Goal: Check status

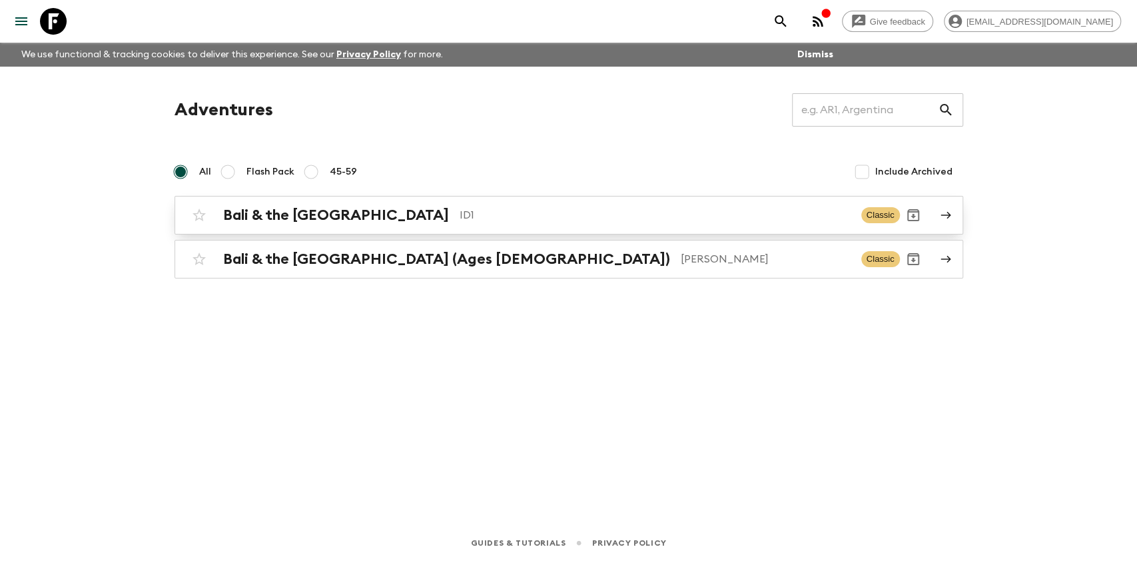
click at [460, 214] on p "ID1" at bounding box center [655, 215] width 391 height 16
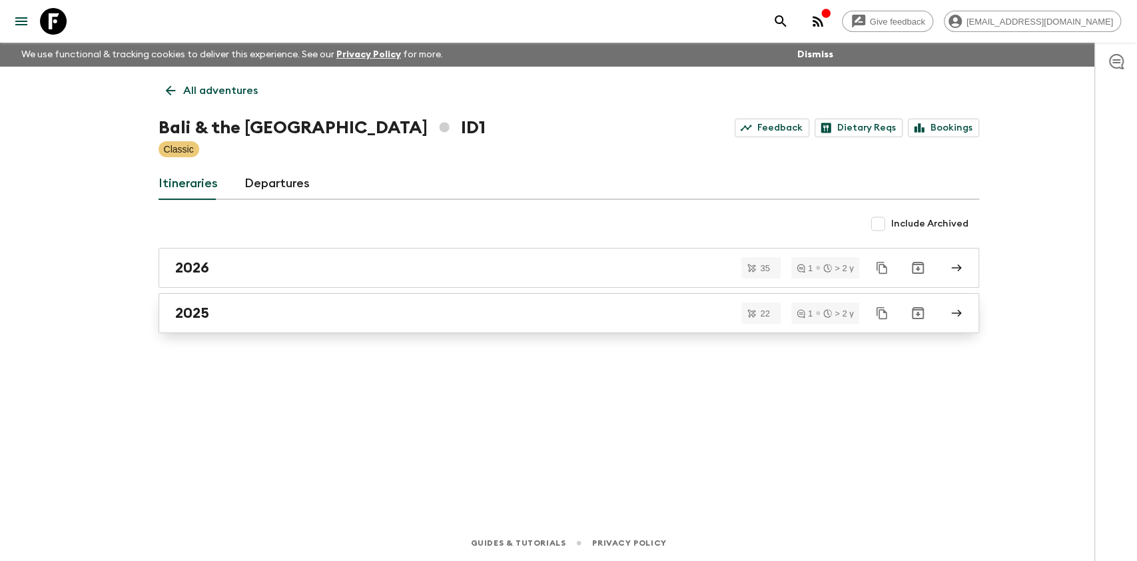
click at [350, 325] on link "2025" at bounding box center [568, 313] width 820 height 40
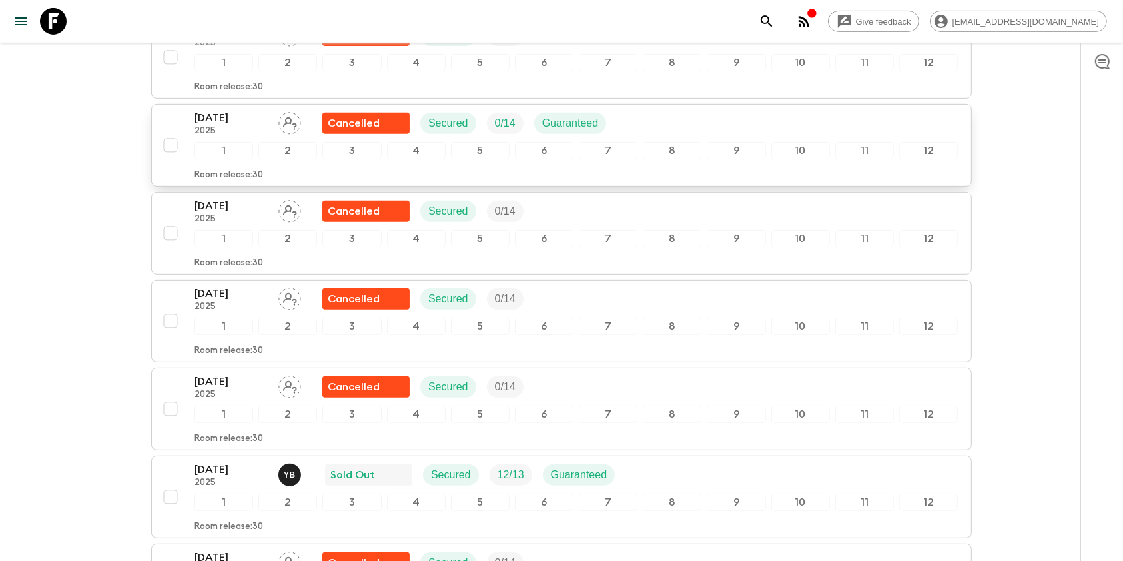
scroll to position [710, 0]
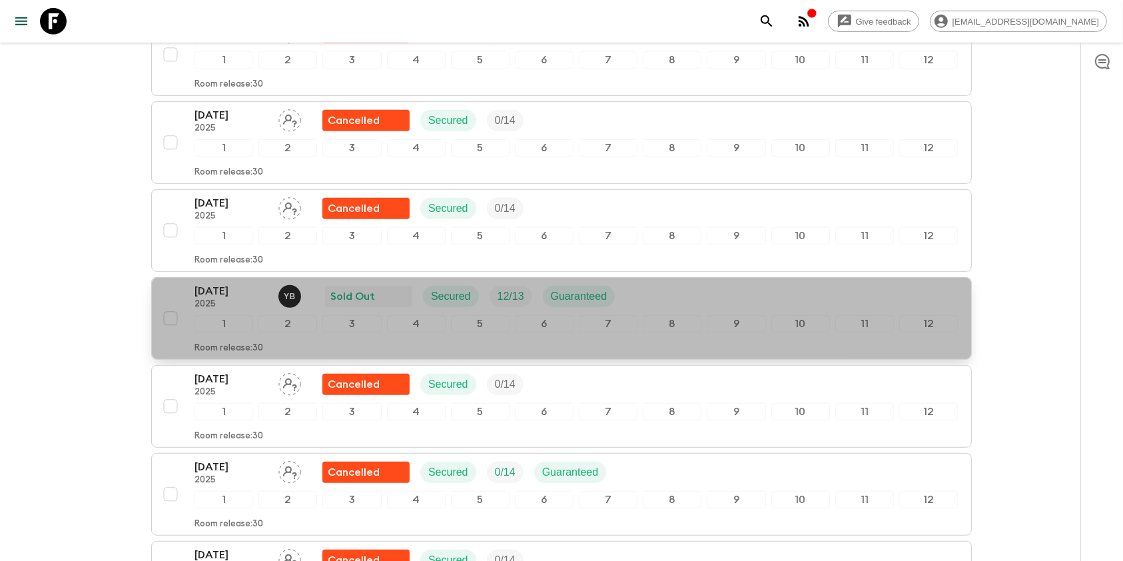
click at [230, 290] on p "[DATE]" at bounding box center [230, 291] width 73 height 16
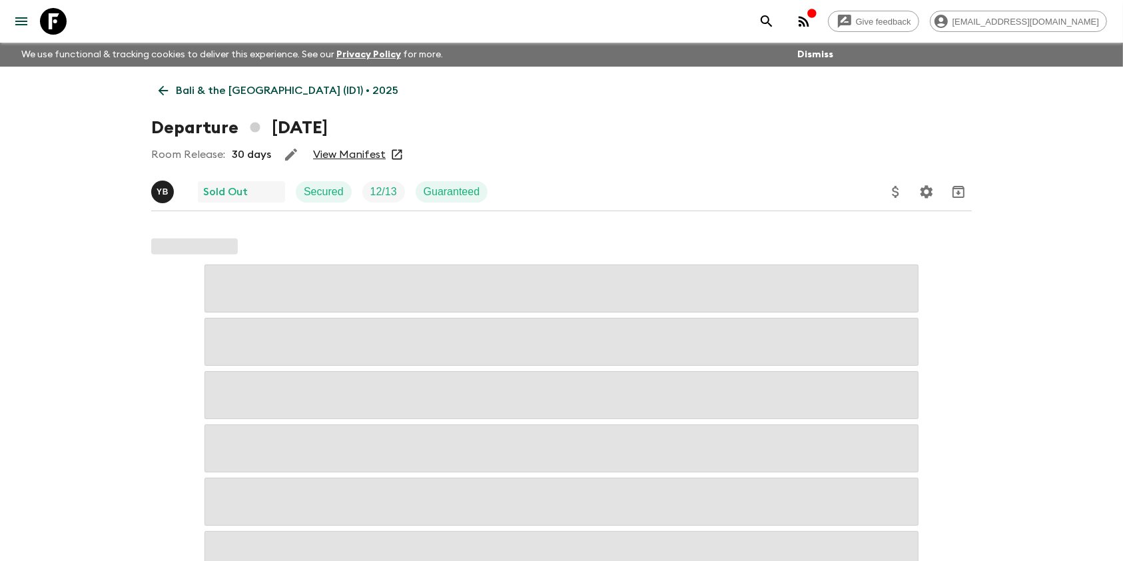
click at [362, 155] on link "View Manifest" at bounding box center [349, 154] width 73 height 13
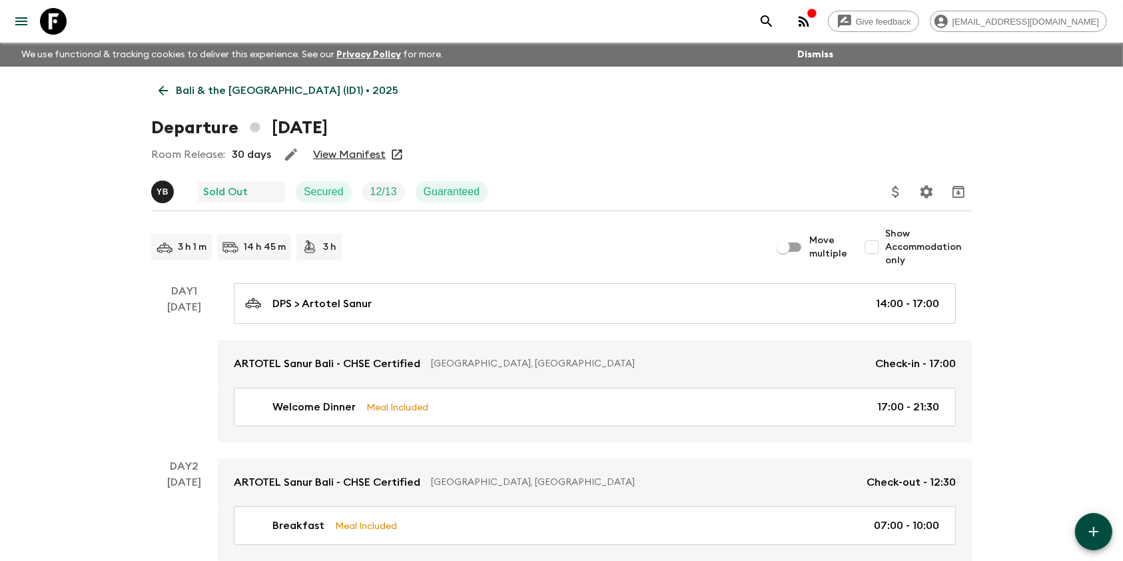
click at [527, 130] on div "Departure [DATE]" at bounding box center [561, 128] width 820 height 27
